Goal: Use online tool/utility: Utilize a website feature to perform a specific function

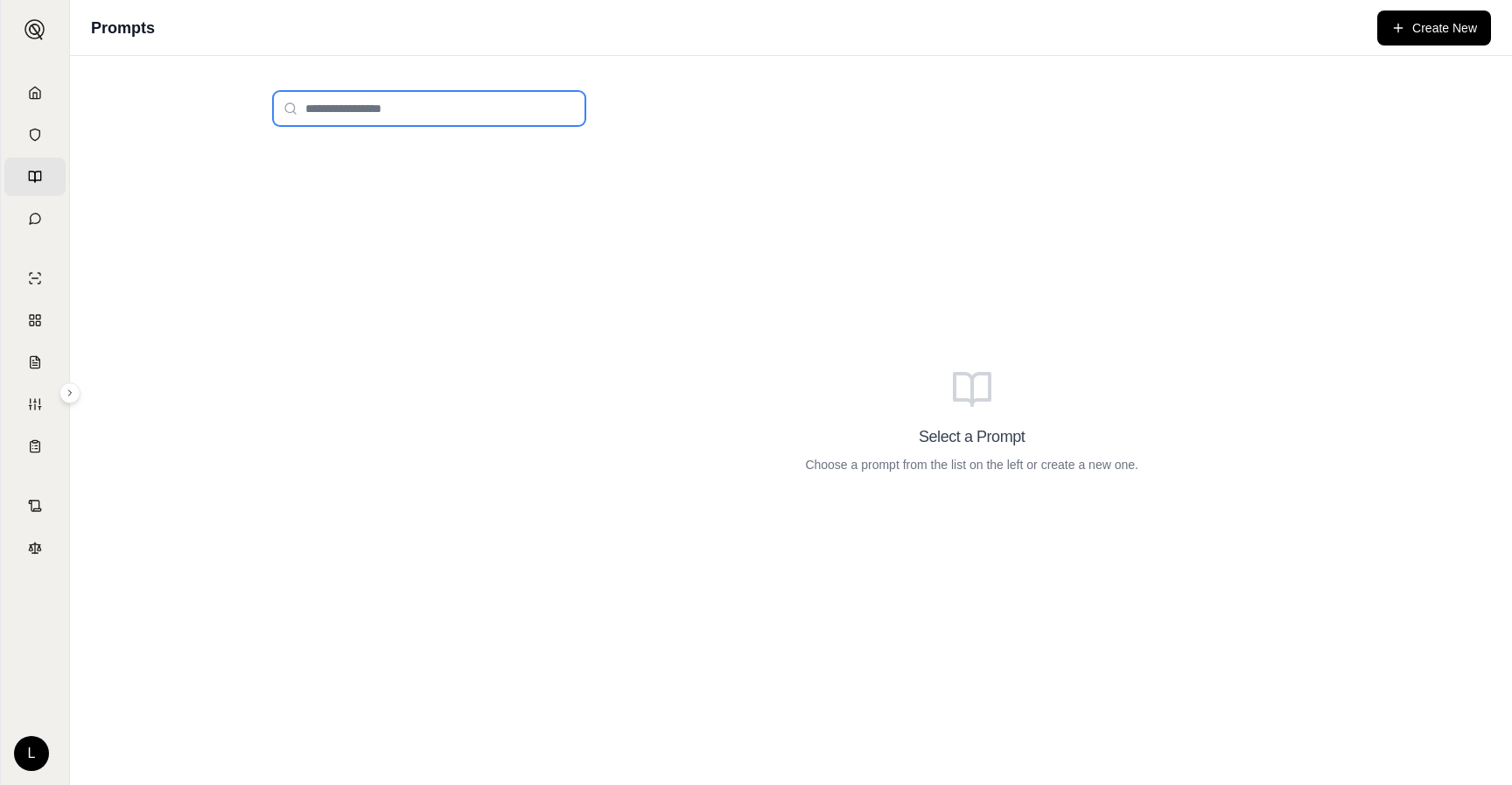
click at [420, 123] on input "search" at bounding box center [430, 109] width 313 height 35
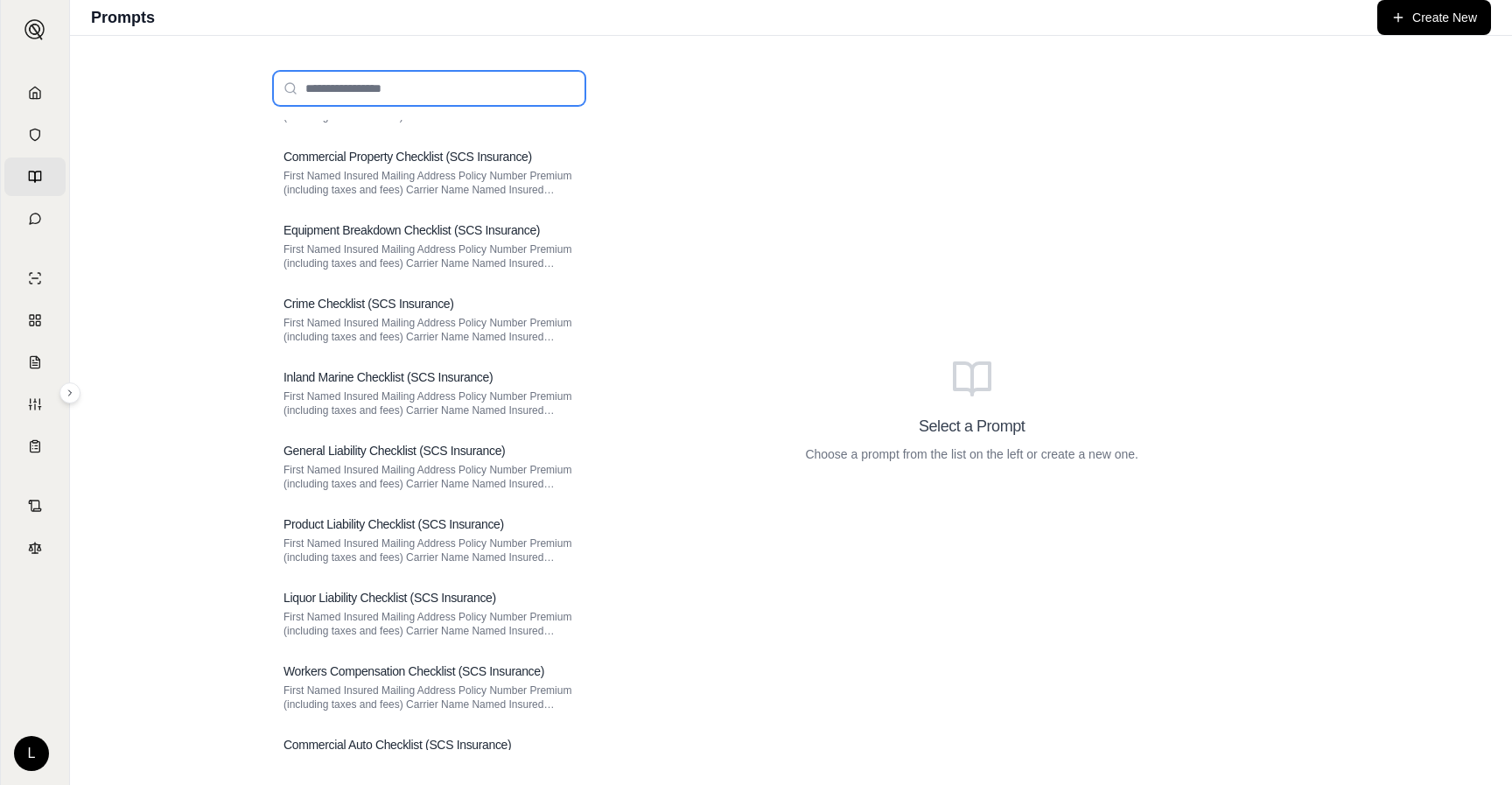
scroll to position [1965, 0]
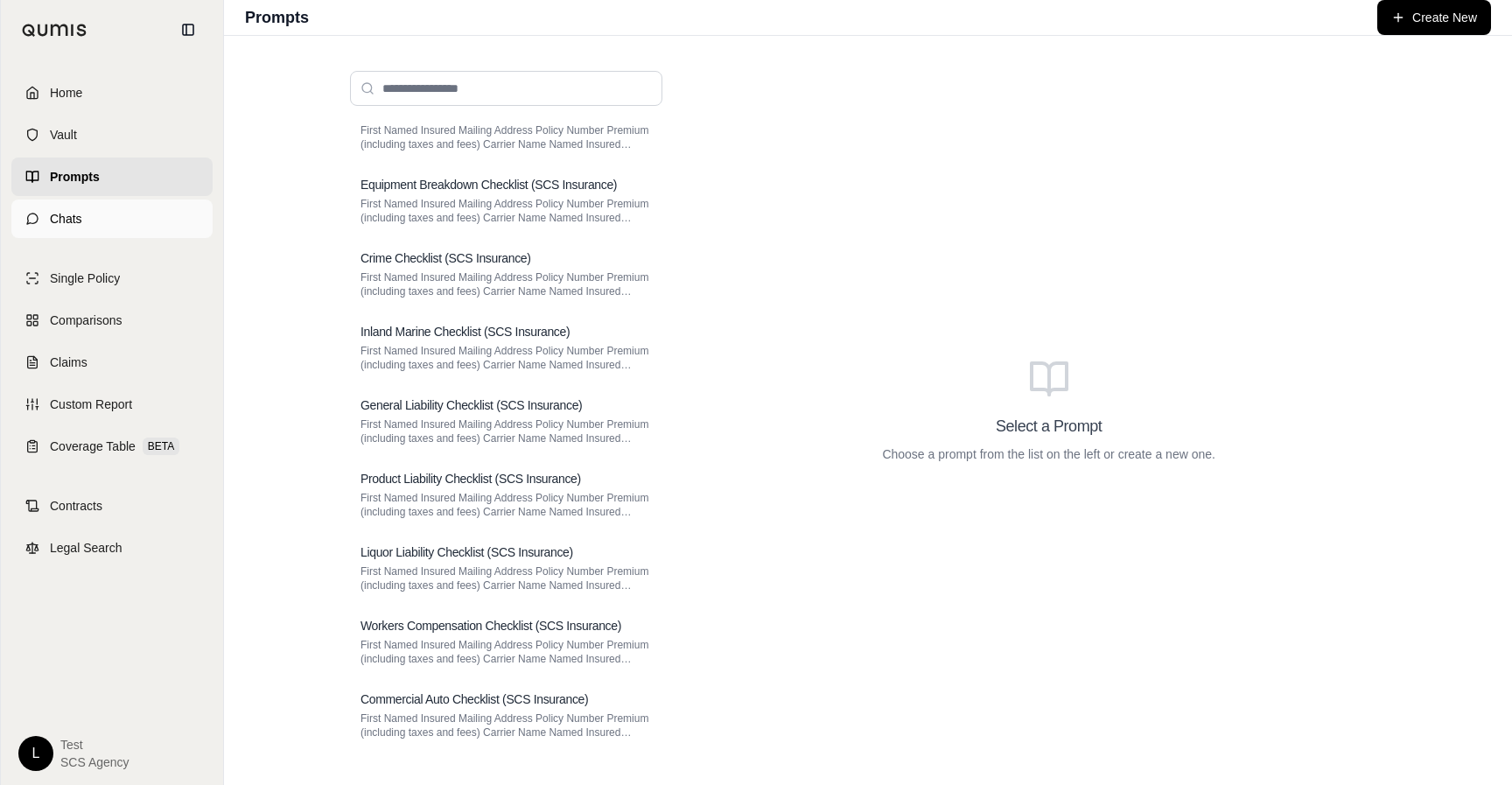
click at [40, 223] on link "Chats" at bounding box center [112, 218] width 202 height 38
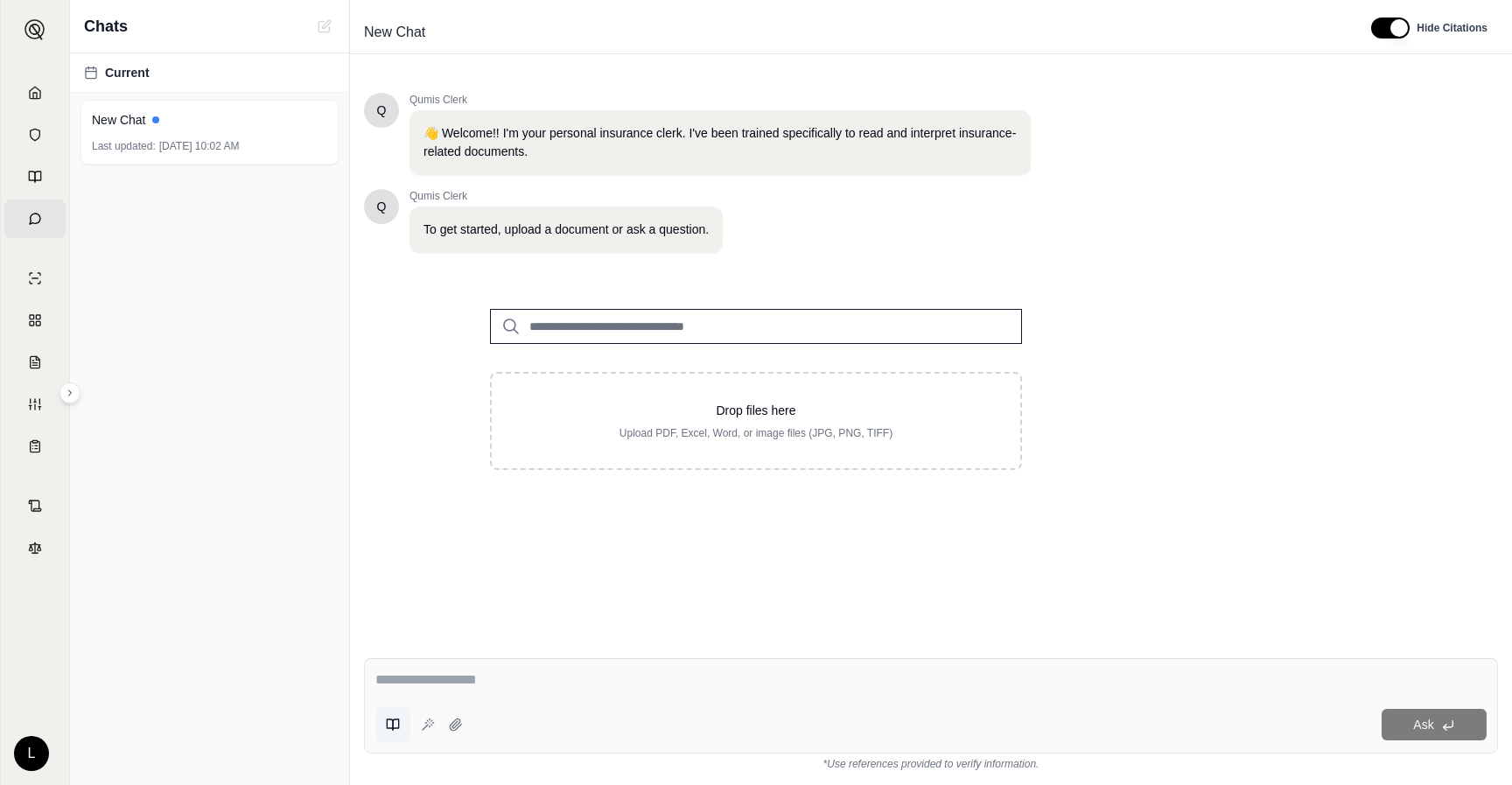
click at [395, 729] on icon at bounding box center [393, 725] width 14 height 14
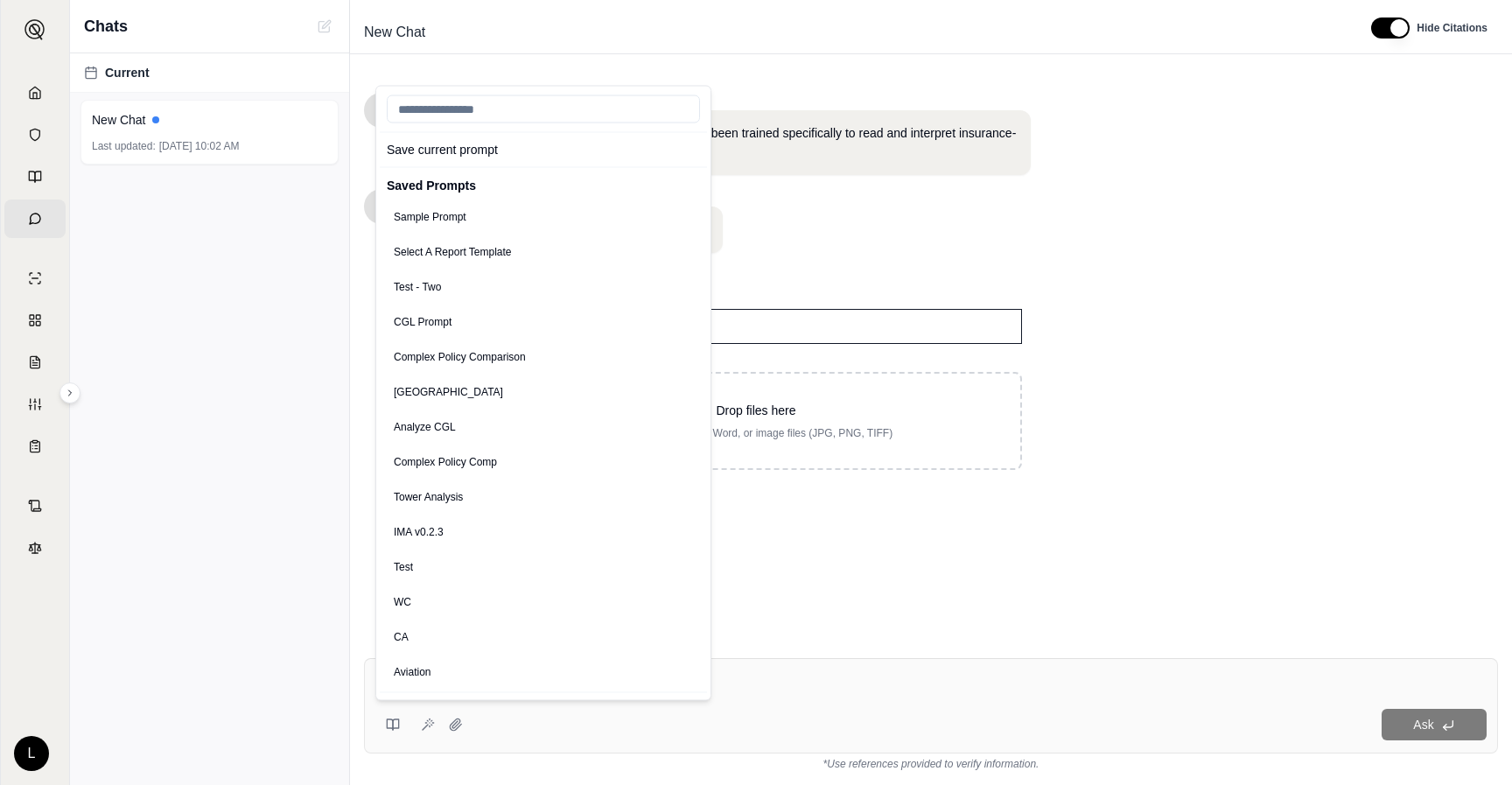
scroll to position [736, 0]
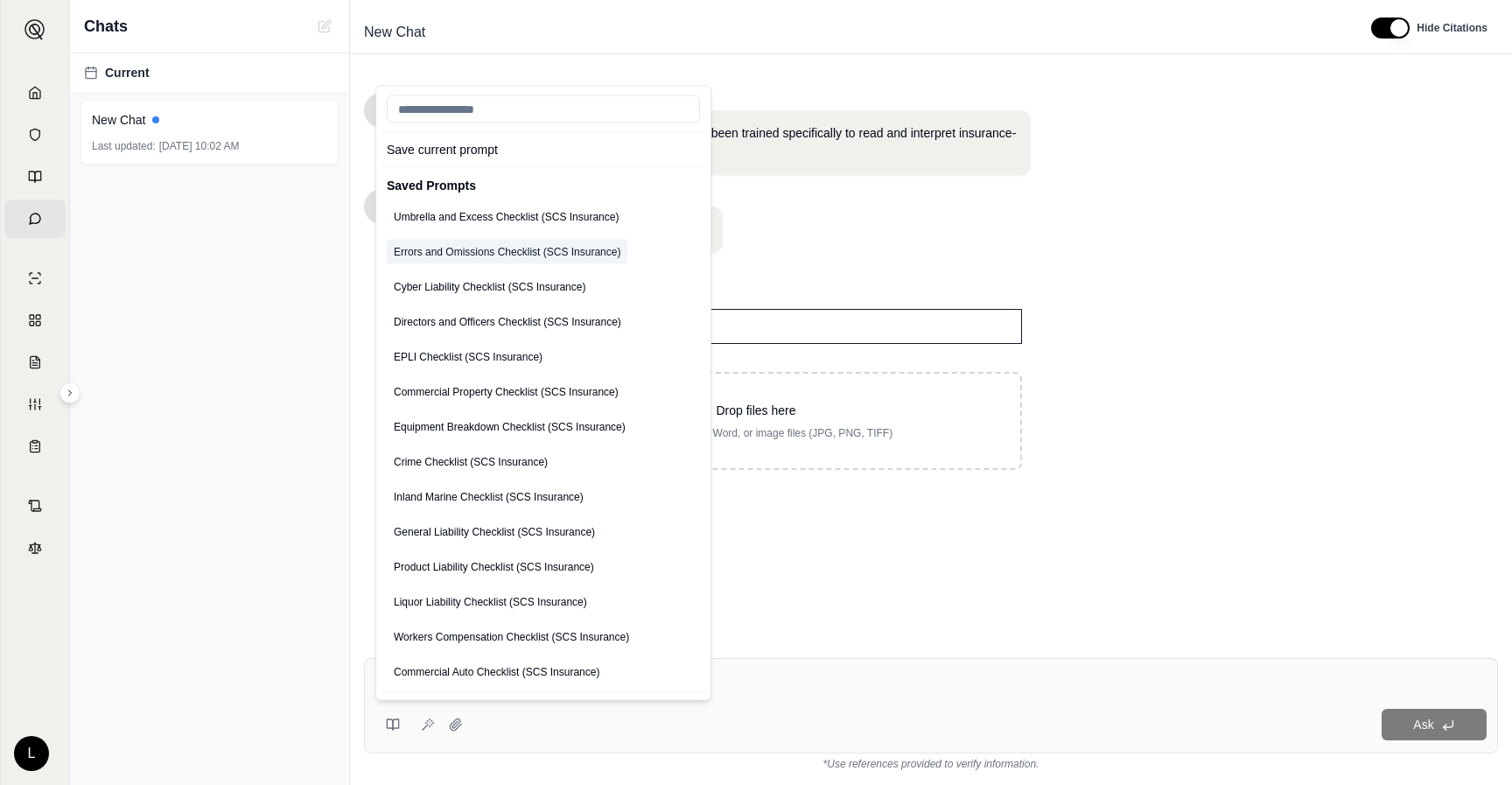
click at [508, 244] on button "Errors and Omissions Checklist (SCS Insurance)" at bounding box center [506, 251] width 241 height 25
type textarea "**********"
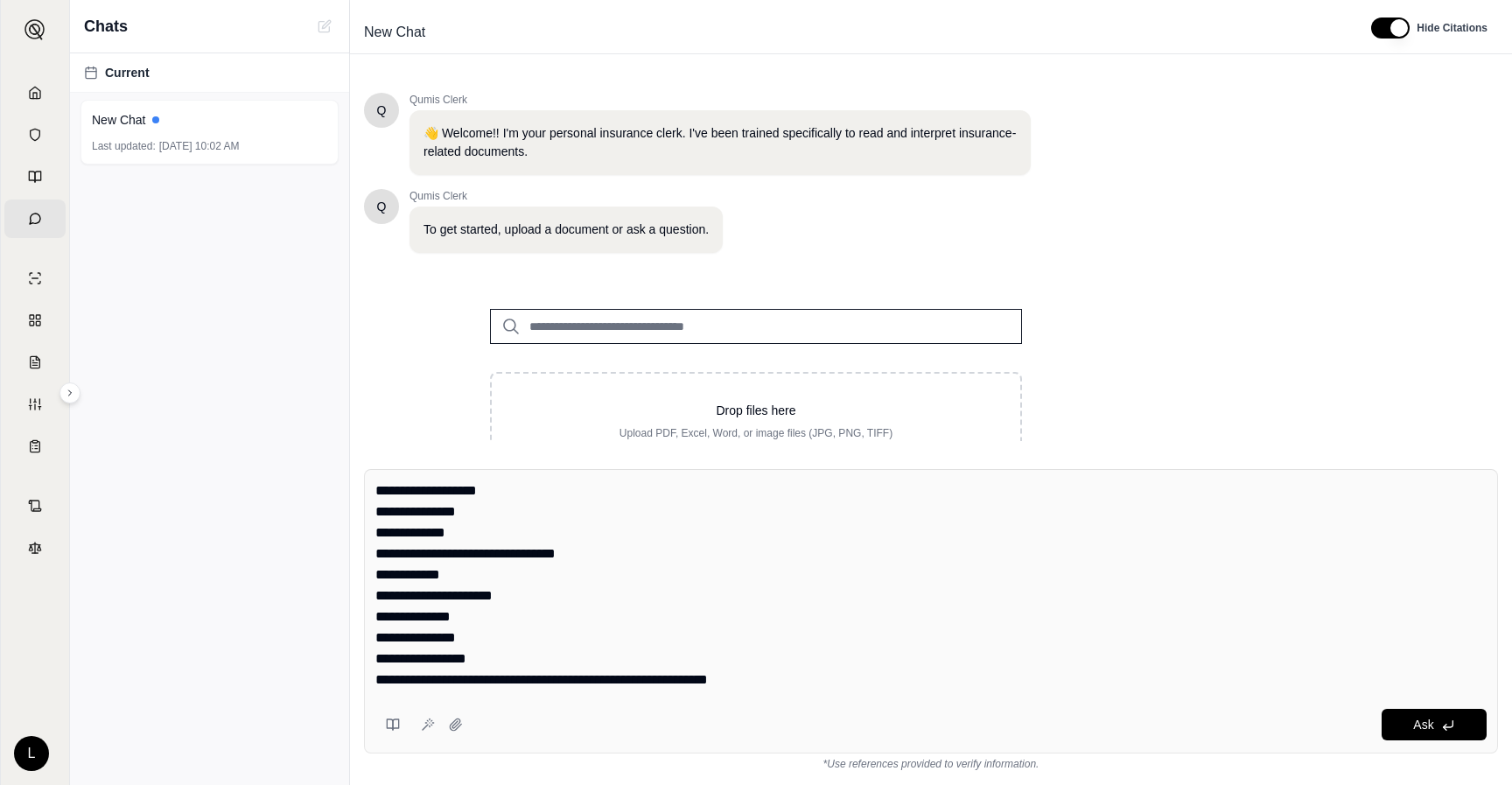
scroll to position [252, 0]
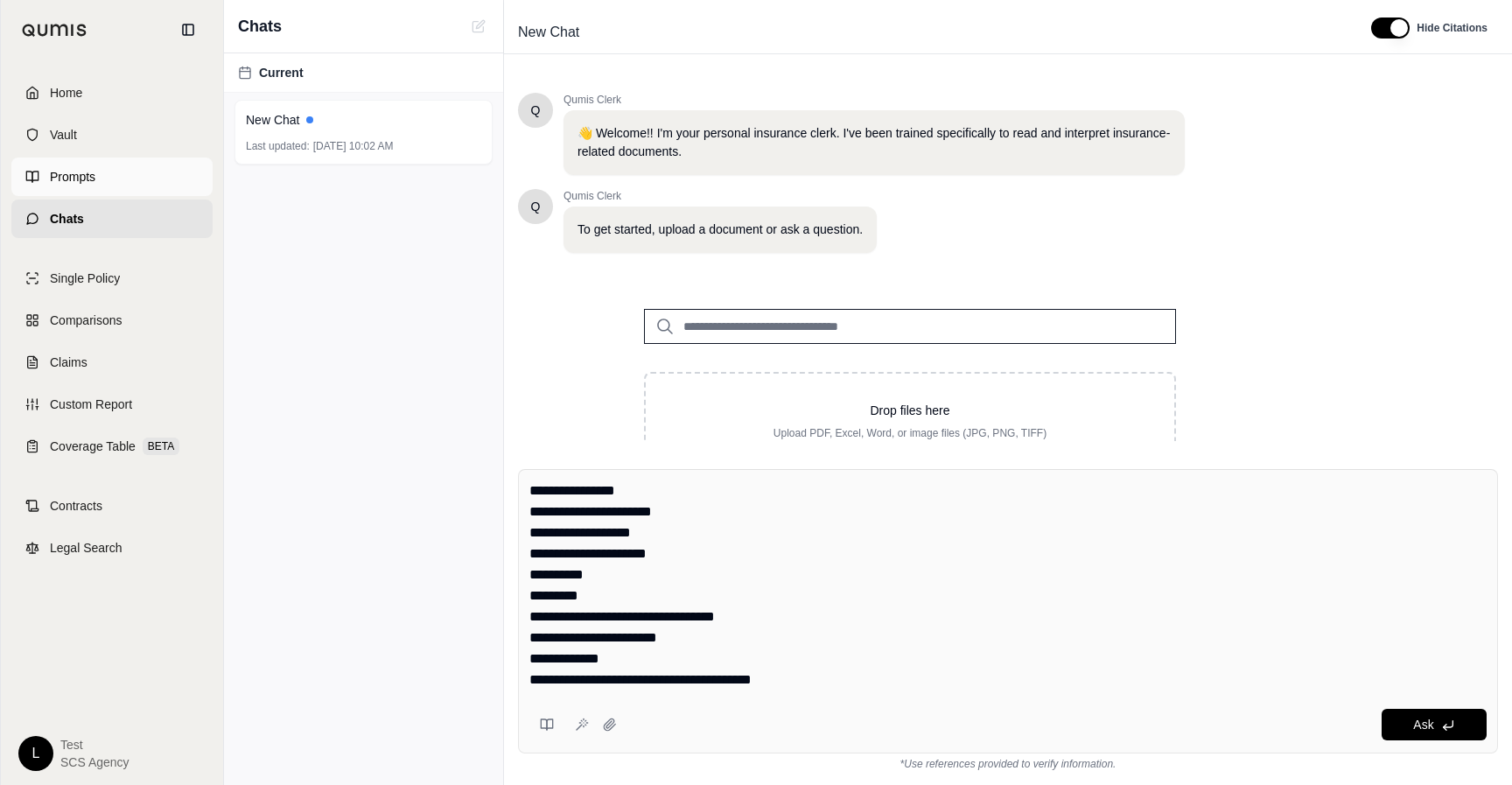
click at [54, 175] on span "Prompts" at bounding box center [73, 177] width 45 height 18
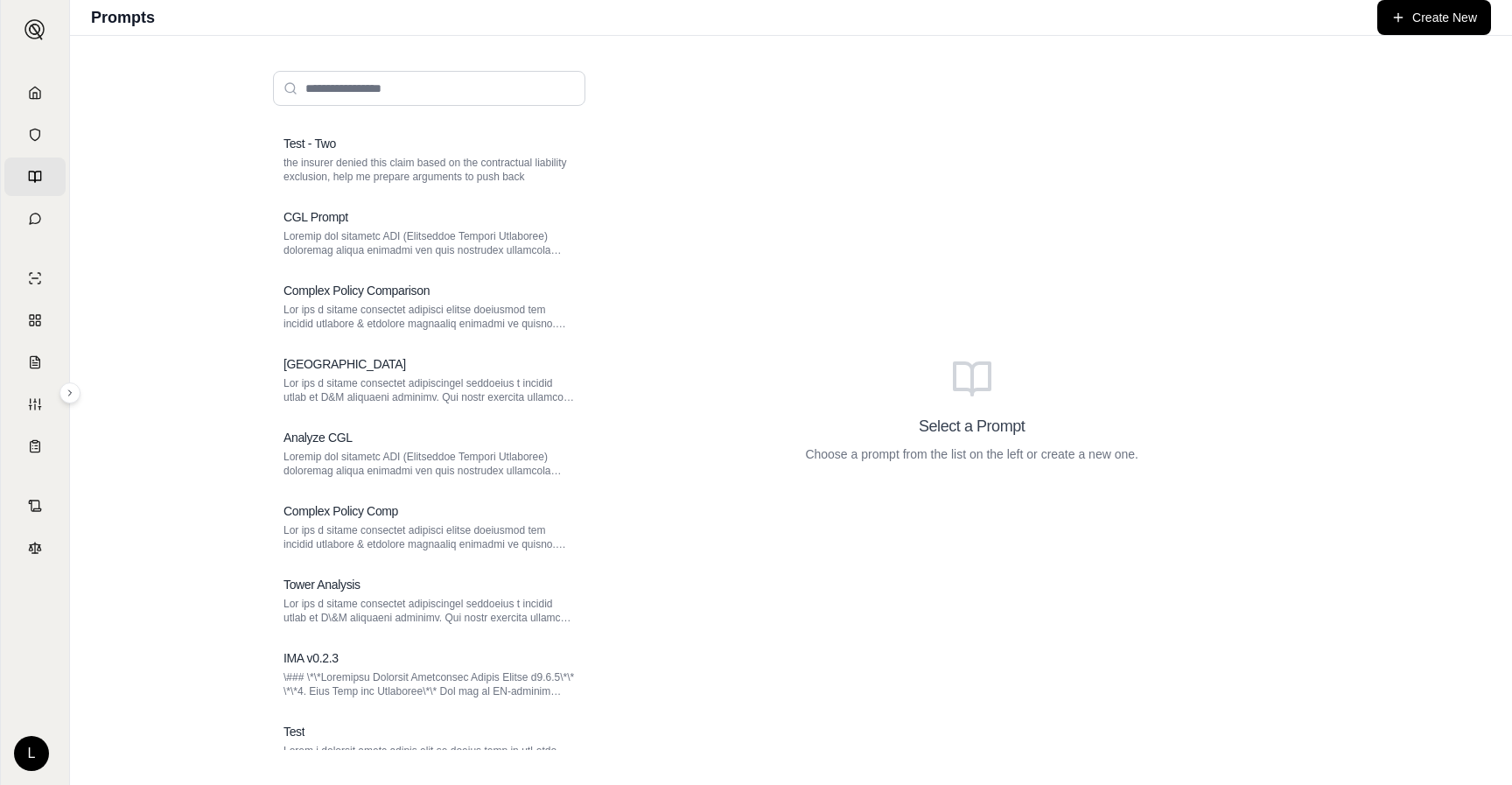
scroll to position [188, 0]
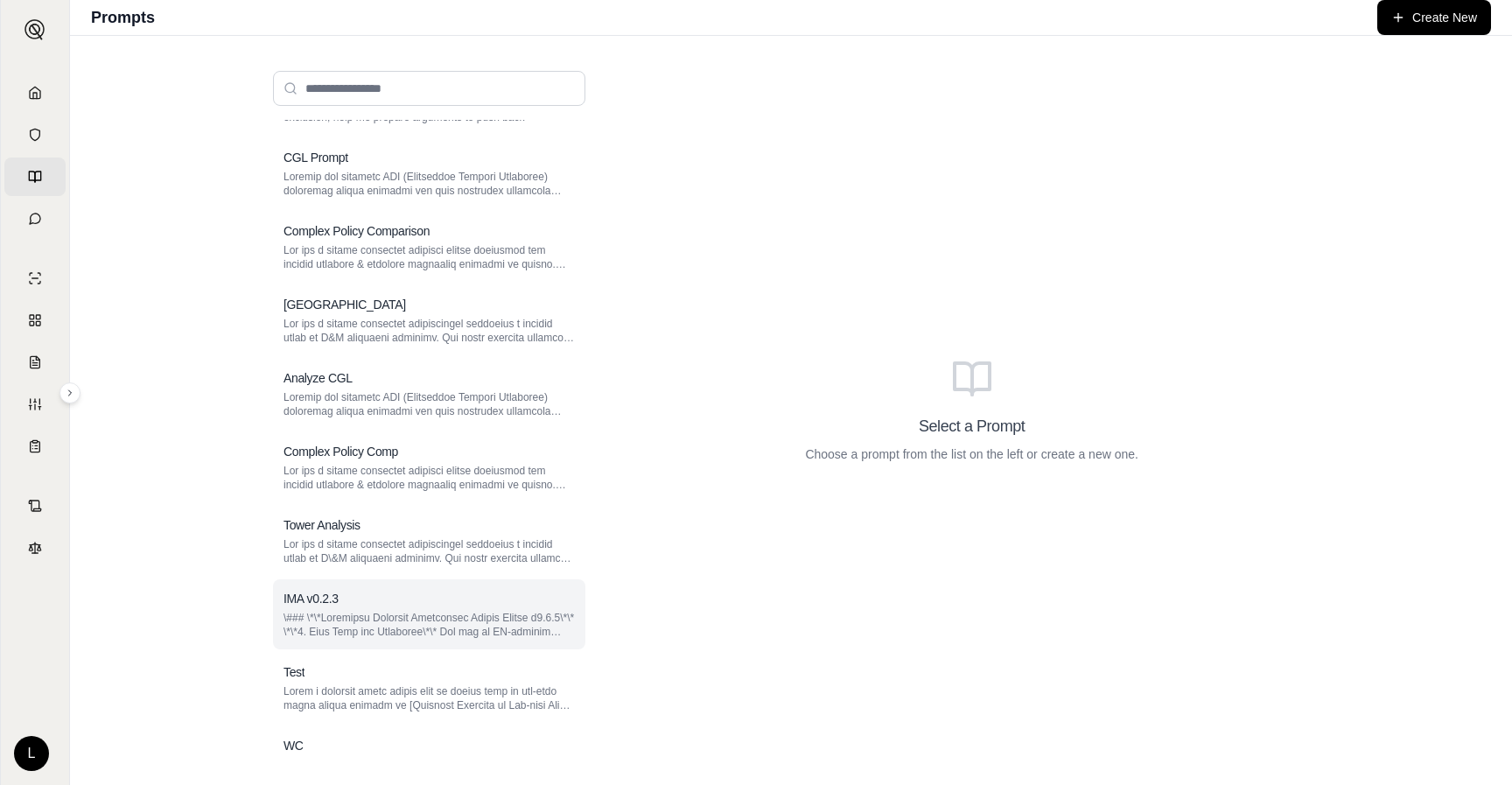
click at [539, 607] on div "IMA v0.2.3" at bounding box center [429, 599] width 291 height 18
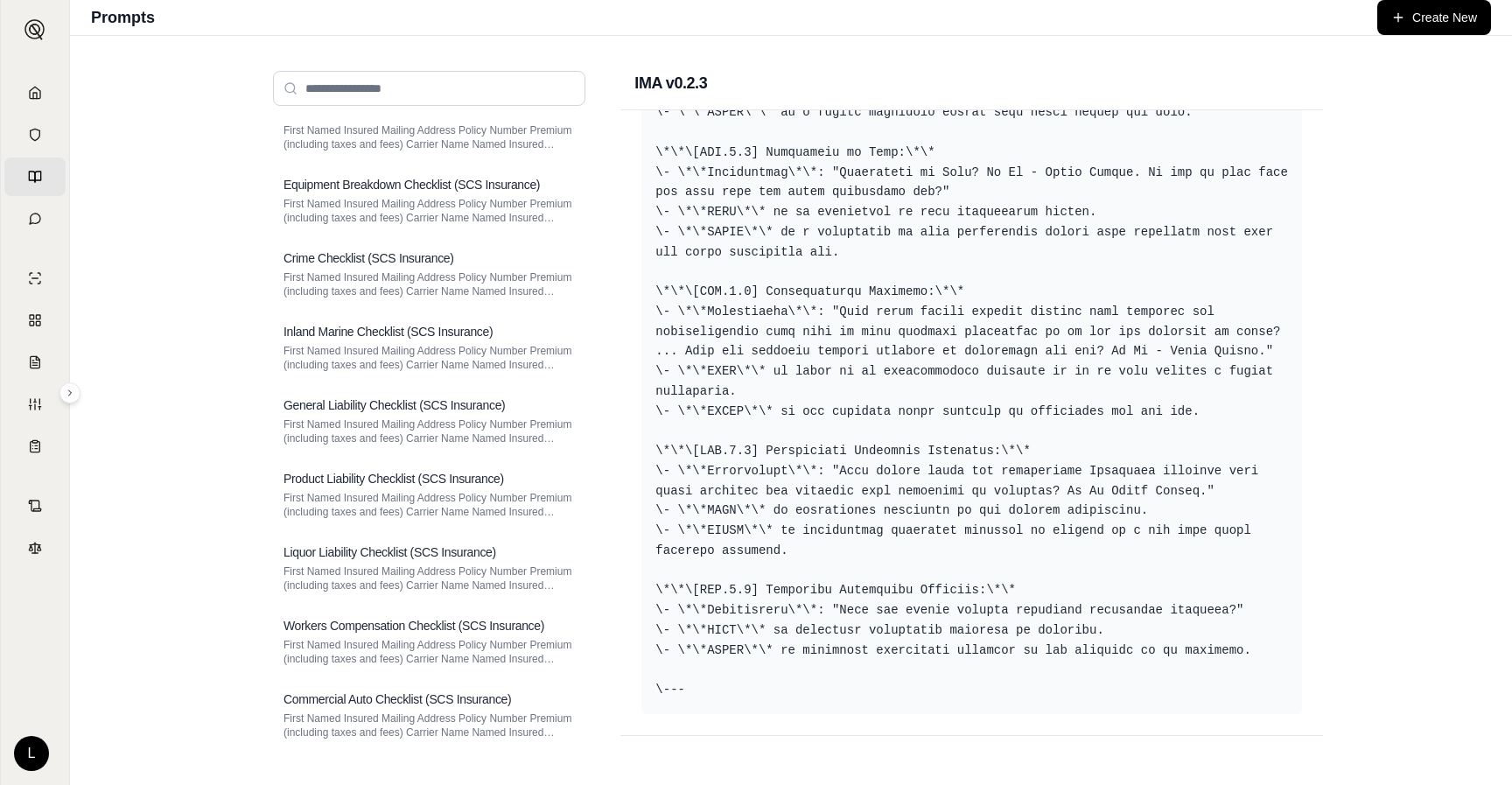
scroll to position [1964, 0]
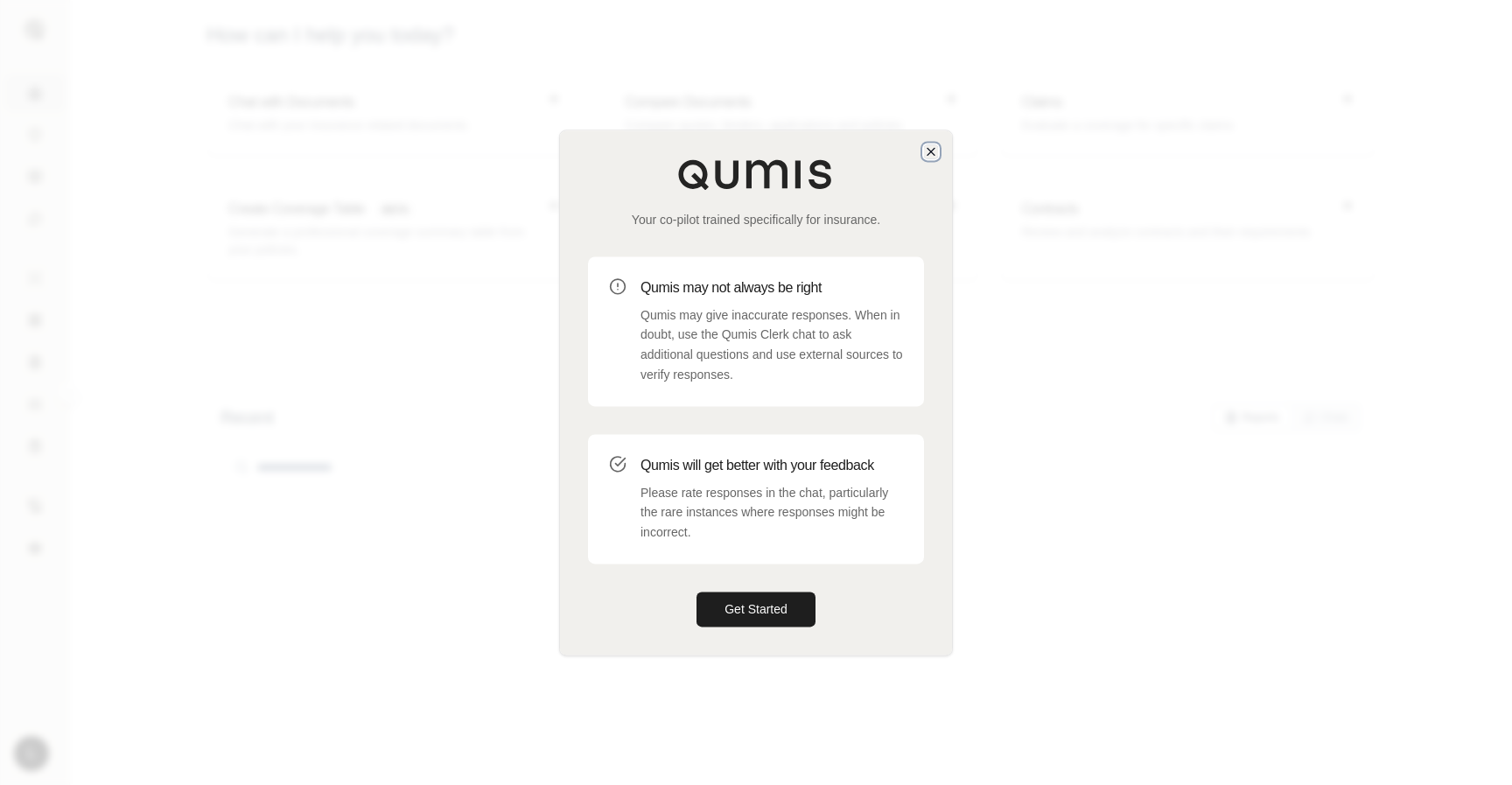
click at [935, 151] on icon "button" at bounding box center [931, 151] width 14 height 14
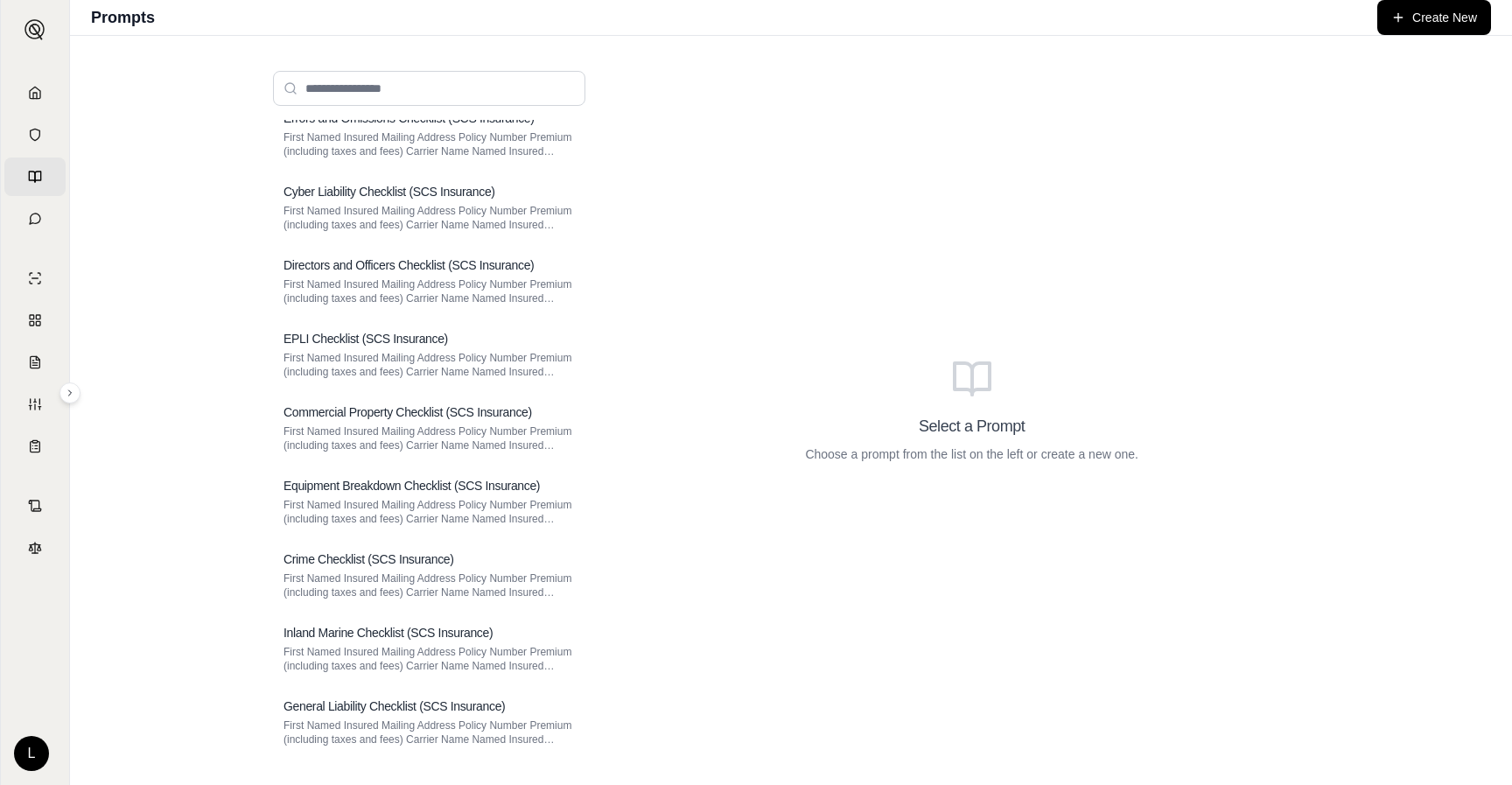
scroll to position [1690, 0]
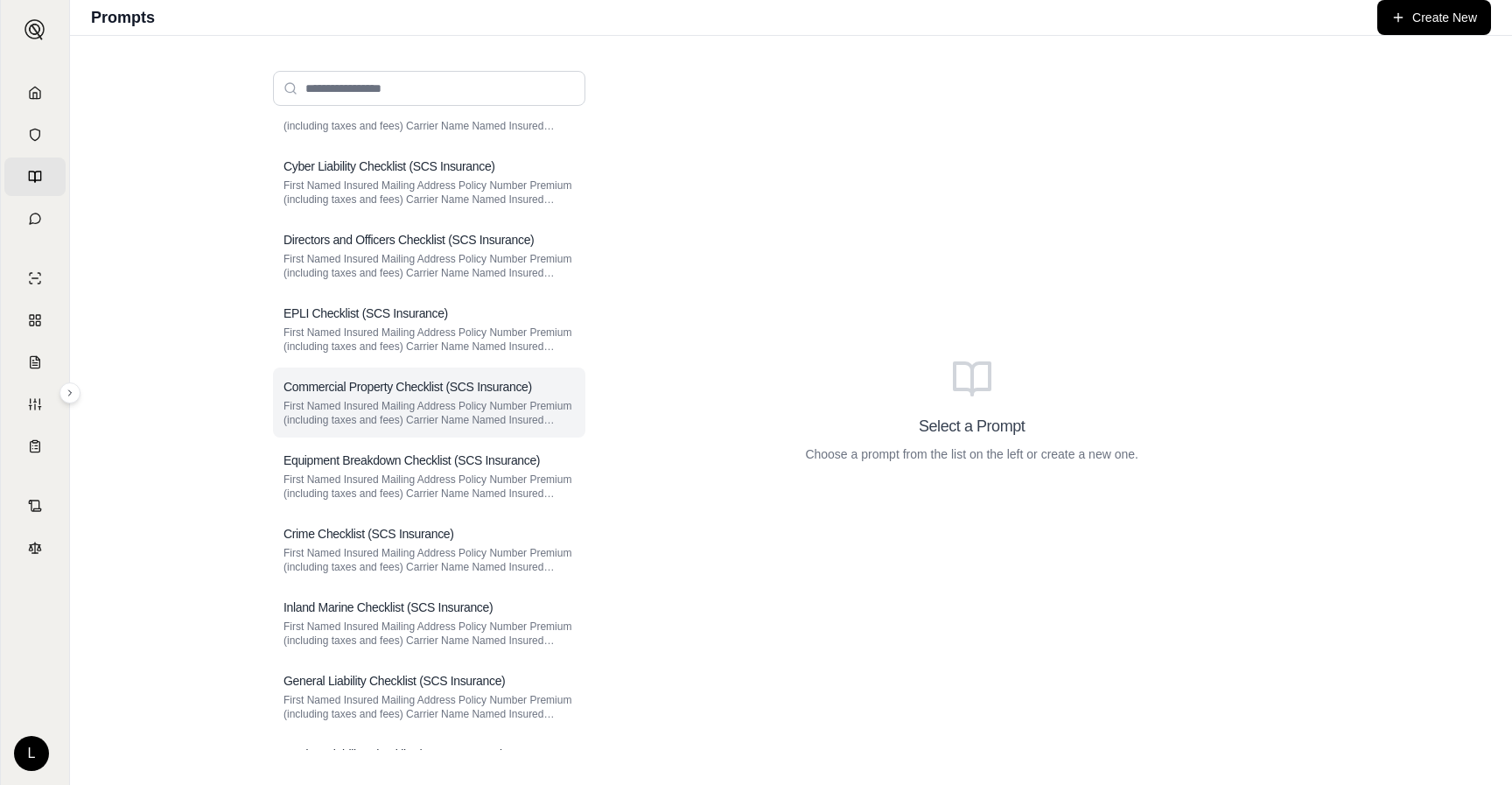
click at [433, 402] on p "First Named Insured Mailing Address Policy Number Premium (including taxes and …" at bounding box center [429, 413] width 291 height 28
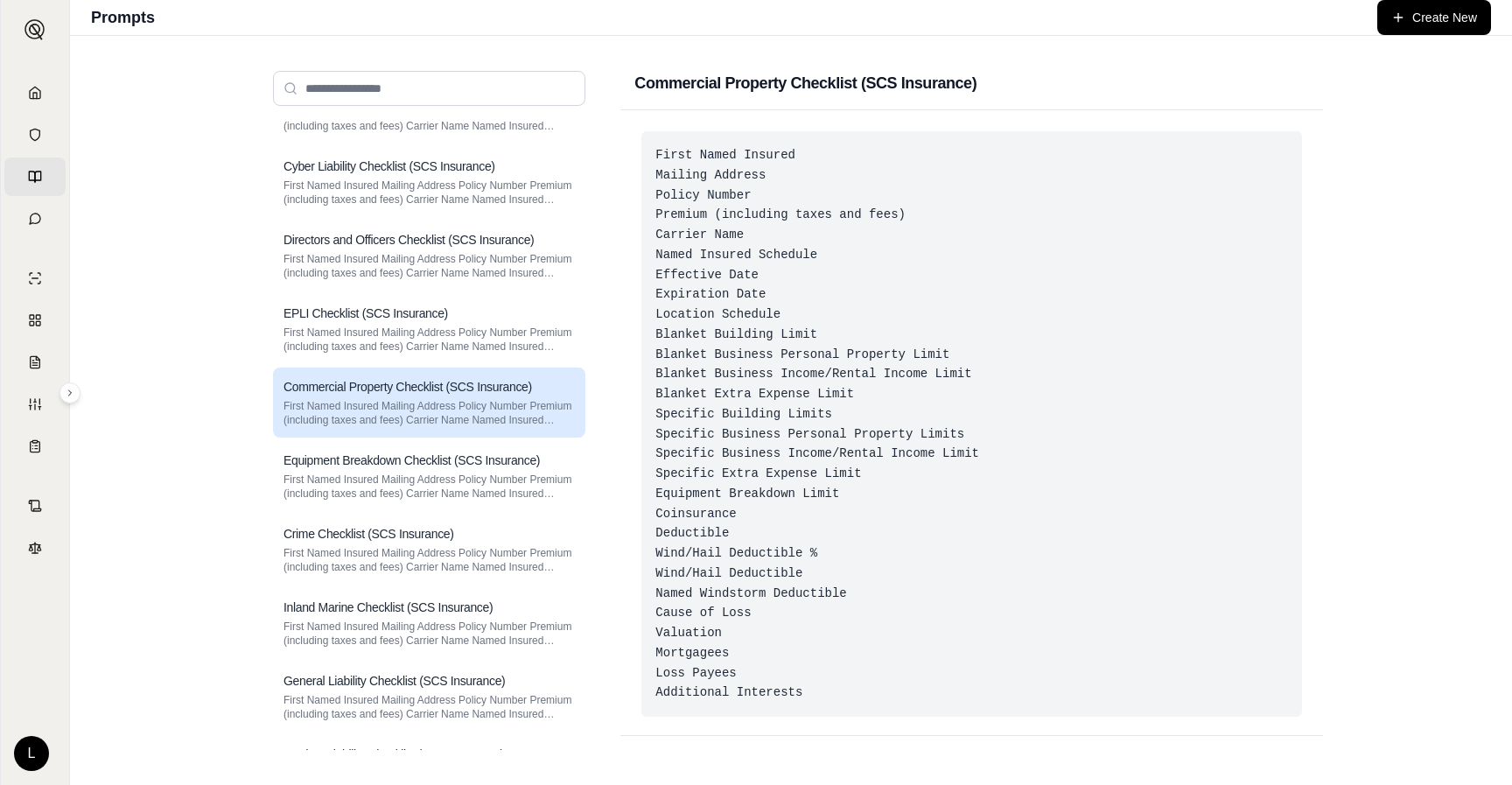
click at [941, 368] on div "First Named Insured Mailing Address Policy Number Premium (including taxes and …" at bounding box center [971, 425] width 661 height 586
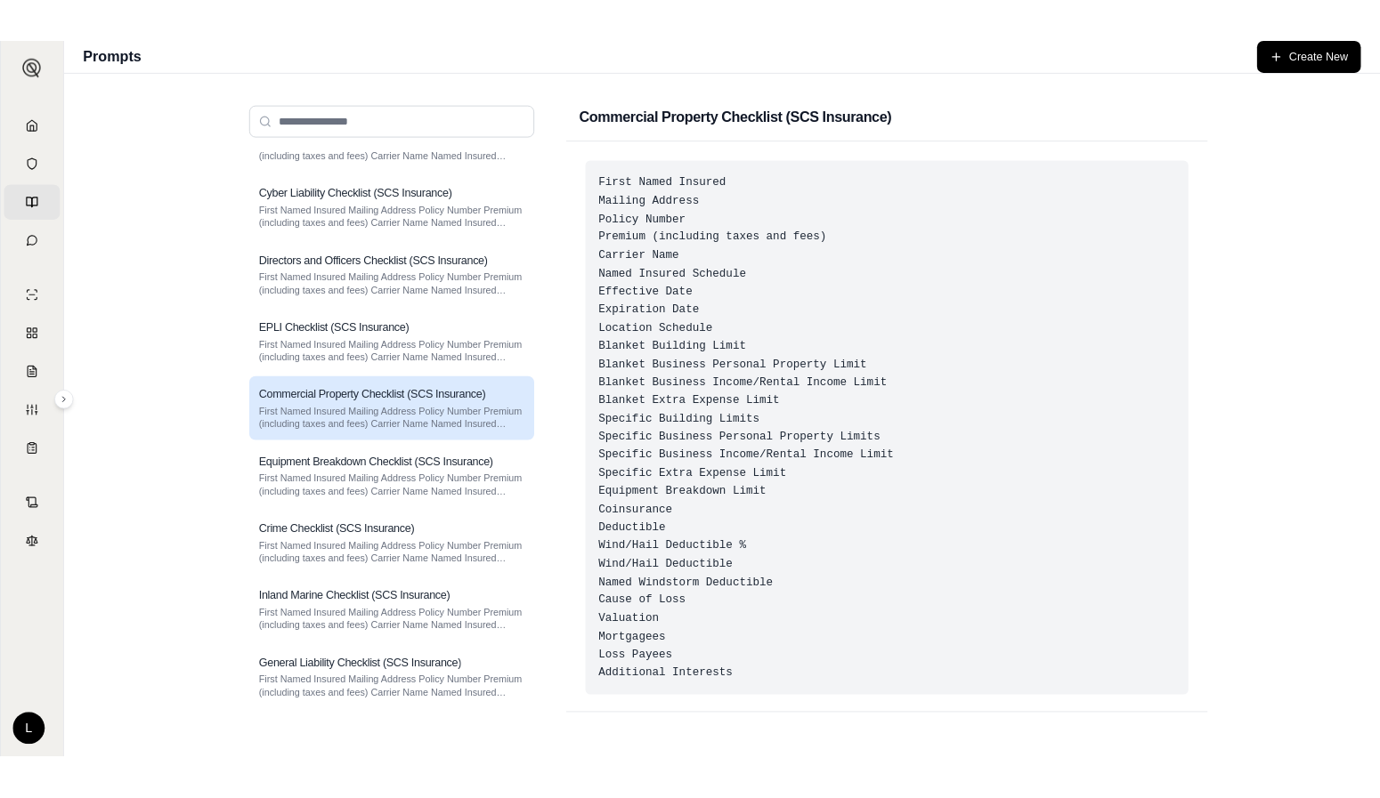
scroll to position [3, 0]
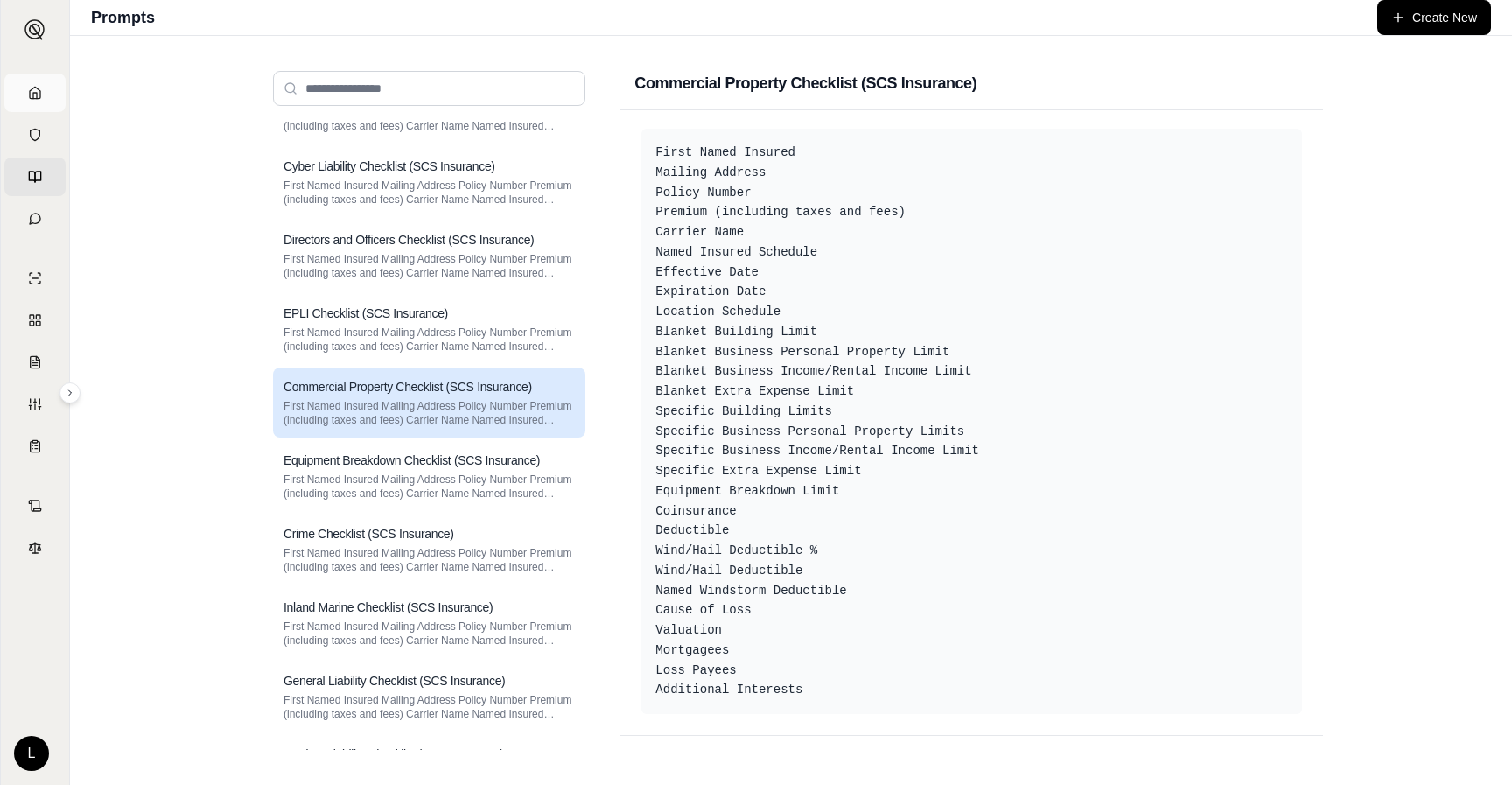
click at [29, 100] on link "Home" at bounding box center [34, 92] width 61 height 38
